Goal: Task Accomplishment & Management: Complete application form

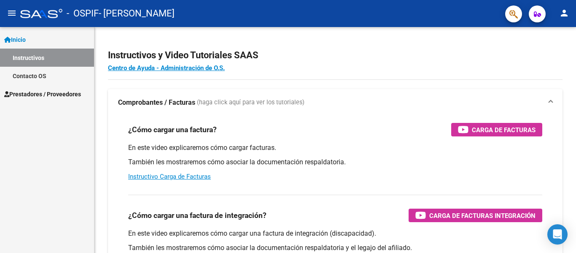
click at [44, 89] on span "Prestadores / Proveedores" at bounding box center [42, 93] width 77 height 9
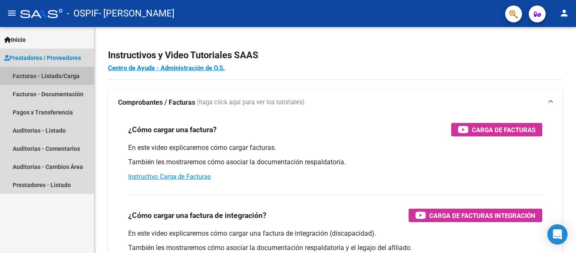
click at [49, 74] on link "Facturas - Listado/Carga" at bounding box center [47, 76] width 94 height 18
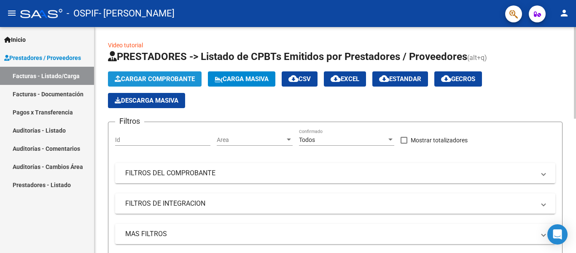
click at [154, 75] on span "Cargar Comprobante" at bounding box center [155, 79] width 80 height 8
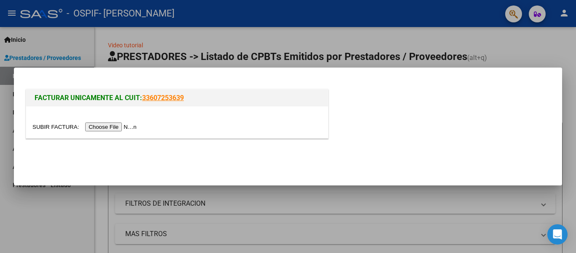
click at [116, 126] on input "file" at bounding box center [85, 126] width 107 height 9
click at [122, 129] on input "file" at bounding box center [85, 126] width 107 height 9
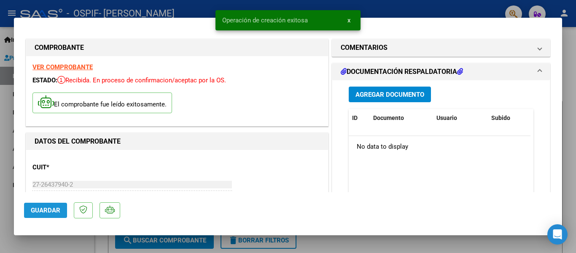
click at [53, 215] on button "Guardar" at bounding box center [45, 210] width 43 height 15
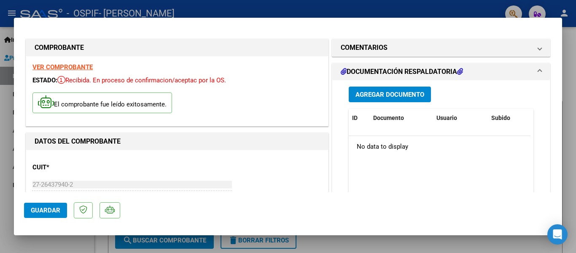
click at [567, 132] on div at bounding box center [288, 126] width 576 height 253
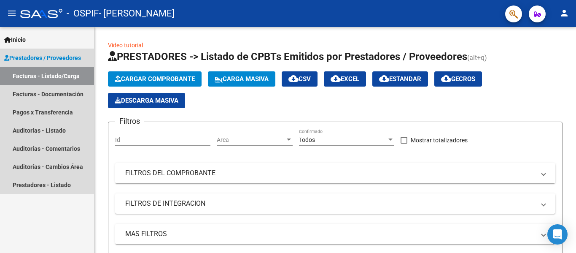
click at [52, 57] on span "Prestadores / Proveedores" at bounding box center [42, 57] width 77 height 9
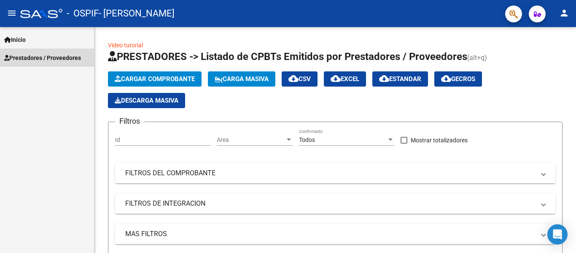
click at [52, 57] on span "Prestadores / Proveedores" at bounding box center [42, 57] width 77 height 9
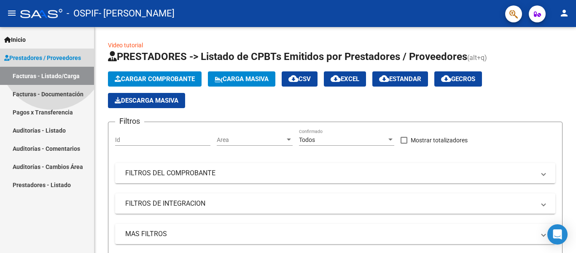
click at [52, 57] on span "Prestadores / Proveedores" at bounding box center [42, 57] width 77 height 9
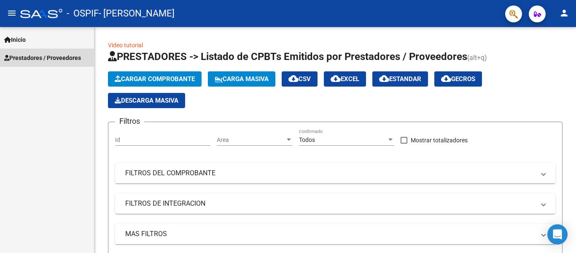
click at [63, 58] on span "Prestadores / Proveedores" at bounding box center [42, 57] width 77 height 9
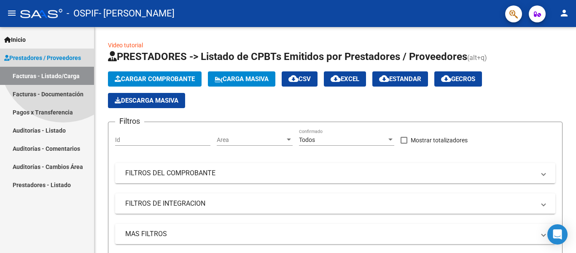
click at [63, 58] on span "Prestadores / Proveedores" at bounding box center [42, 57] width 77 height 9
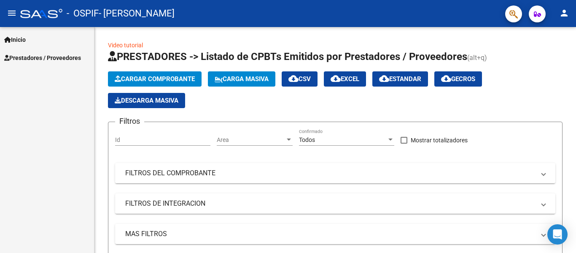
click at [65, 59] on span "Prestadores / Proveedores" at bounding box center [42, 57] width 77 height 9
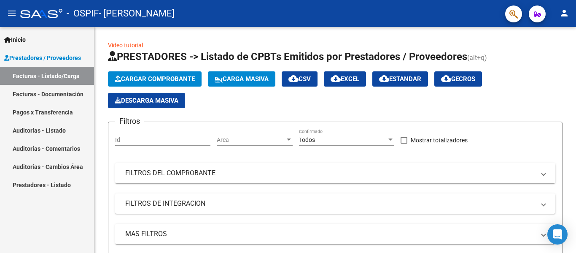
click at [72, 92] on link "Facturas - Documentación" at bounding box center [47, 94] width 94 height 18
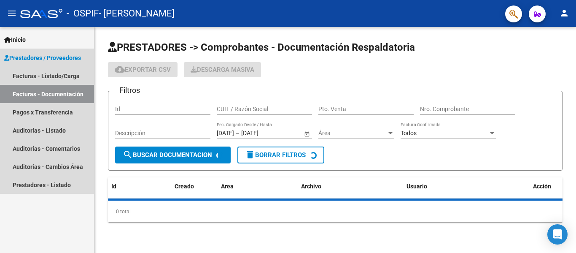
click at [72, 92] on link "Facturas - Documentación" at bounding box center [47, 94] width 94 height 18
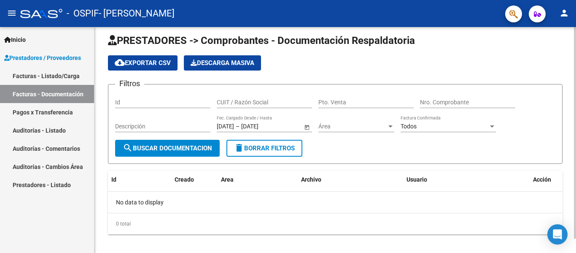
scroll to position [15, 0]
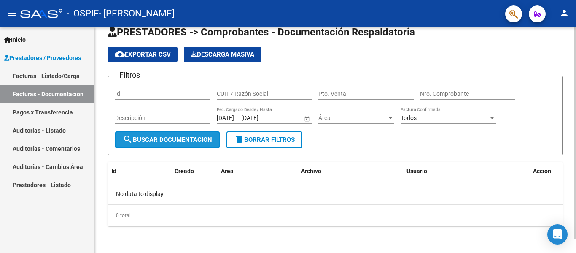
click at [189, 139] on span "search Buscar Documentacion" at bounding box center [167, 140] width 89 height 8
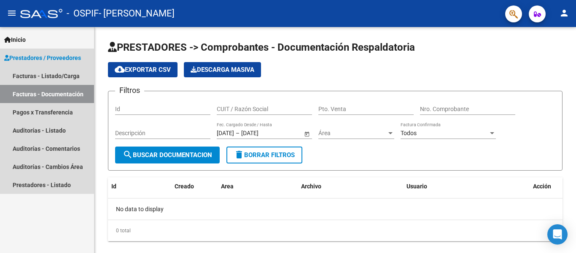
click at [42, 54] on span "Prestadores / Proveedores" at bounding box center [42, 57] width 77 height 9
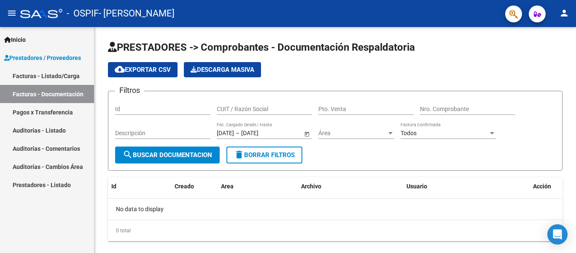
click at [24, 37] on span "Inicio" at bounding box center [15, 39] width 22 height 9
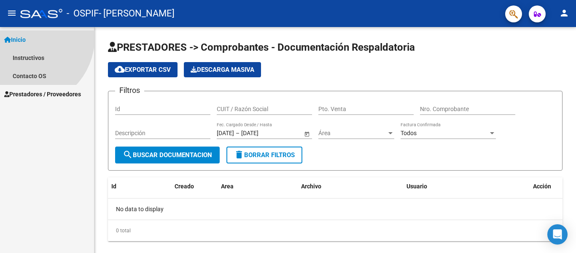
click at [24, 37] on span "Inicio" at bounding box center [15, 39] width 22 height 9
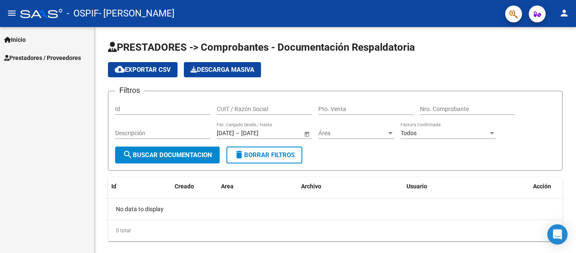
click at [24, 37] on span "Inicio" at bounding box center [15, 39] width 22 height 9
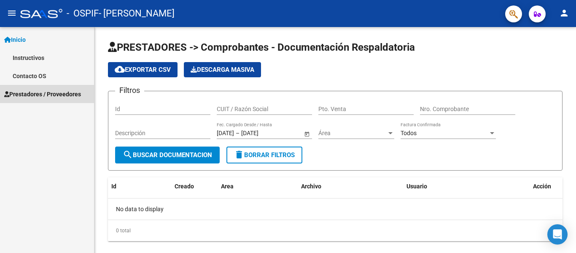
click at [51, 96] on span "Prestadores / Proveedores" at bounding box center [42, 93] width 77 height 9
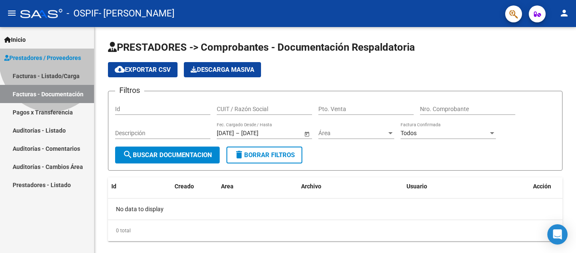
click at [51, 62] on span "Prestadores / Proveedores" at bounding box center [42, 57] width 77 height 9
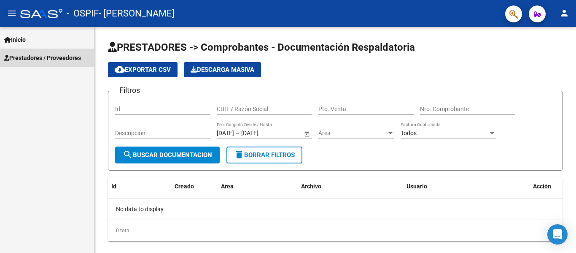
click at [64, 54] on span "Prestadores / Proveedores" at bounding box center [42, 57] width 77 height 9
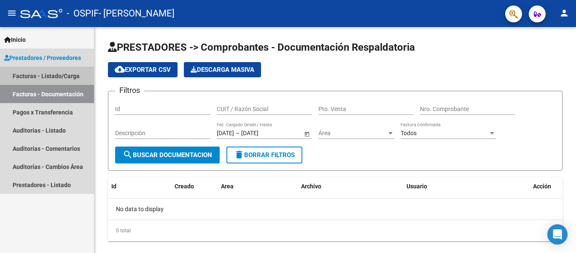
click at [55, 74] on link "Facturas - Listado/Carga" at bounding box center [47, 76] width 94 height 18
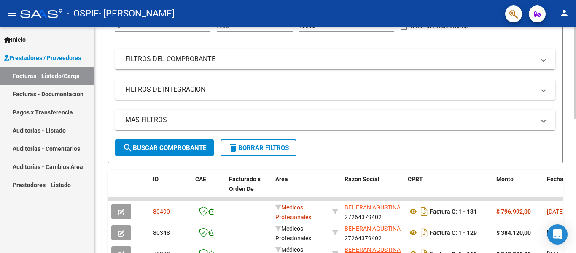
scroll to position [169, 0]
